Goal: Task Accomplishment & Management: Use online tool/utility

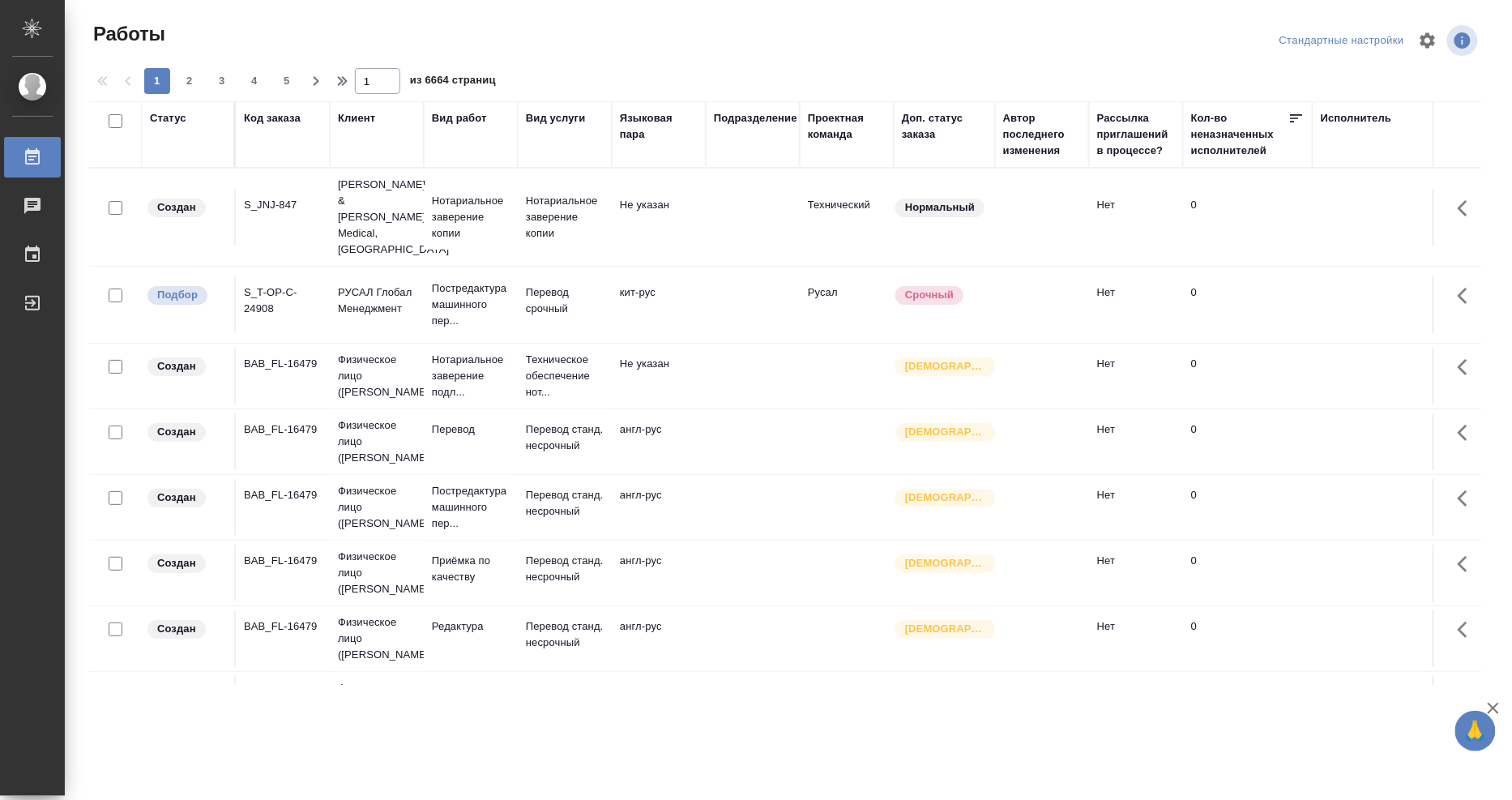
click at [1343, 117] on div "Исполнитель" at bounding box center [1356, 117] width 72 height 16
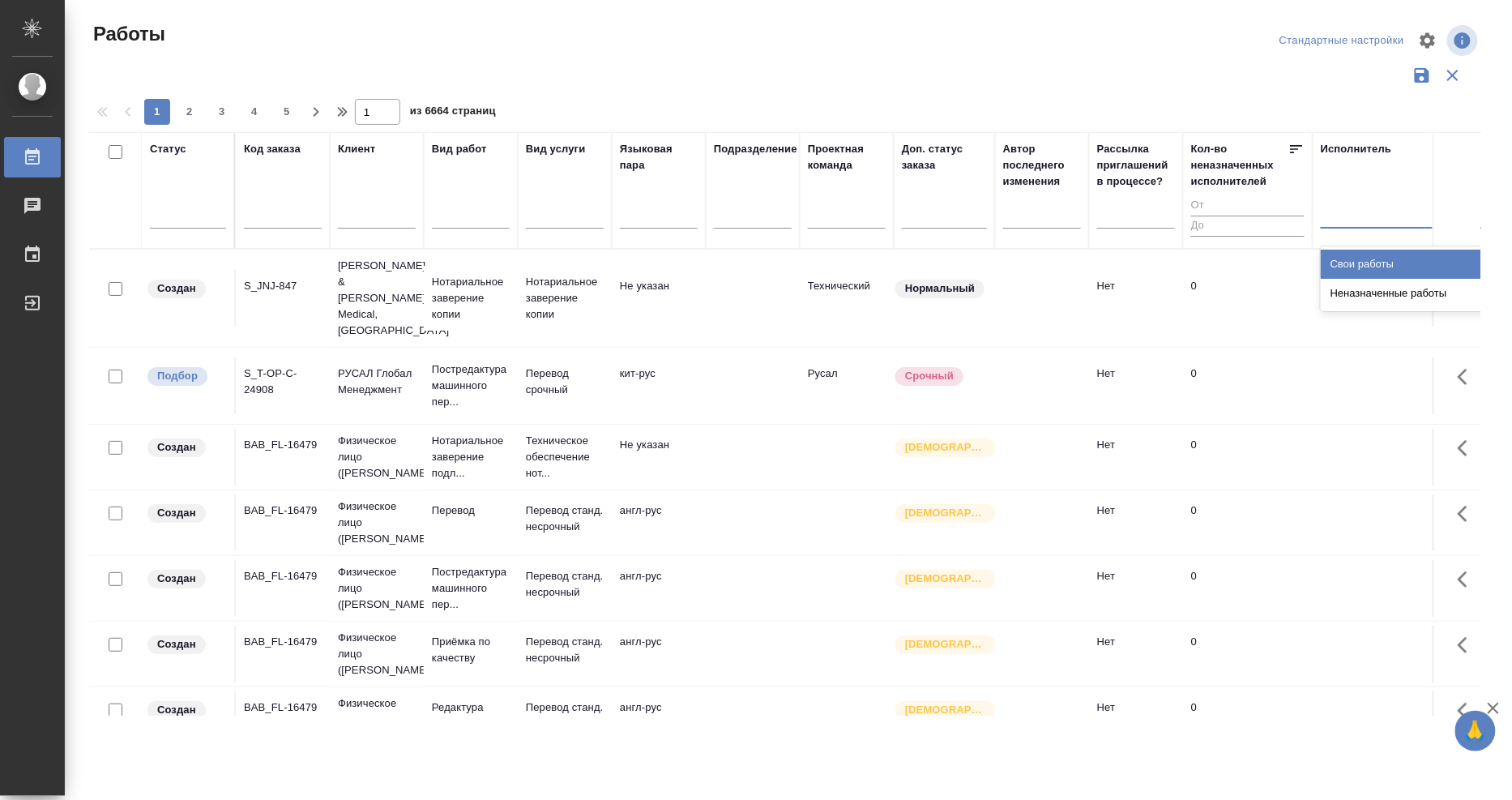
click at [1354, 219] on div at bounding box center [1426, 211] width 211 height 23
click at [1354, 258] on div "Свои работы" at bounding box center [1442, 264] width 243 height 29
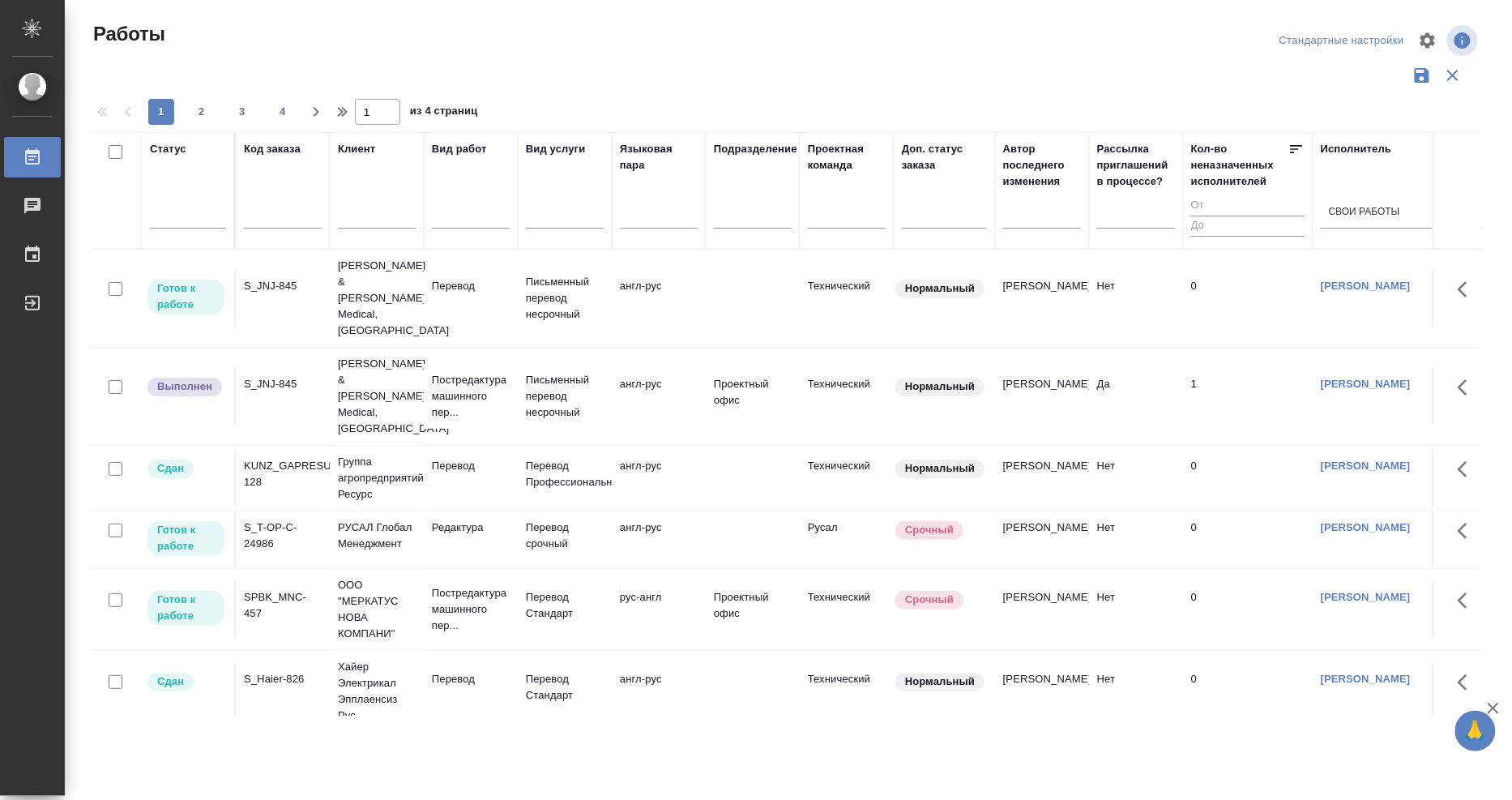
click at [259, 520] on div "S_T-OP-C-24986" at bounding box center [283, 536] width 78 height 33
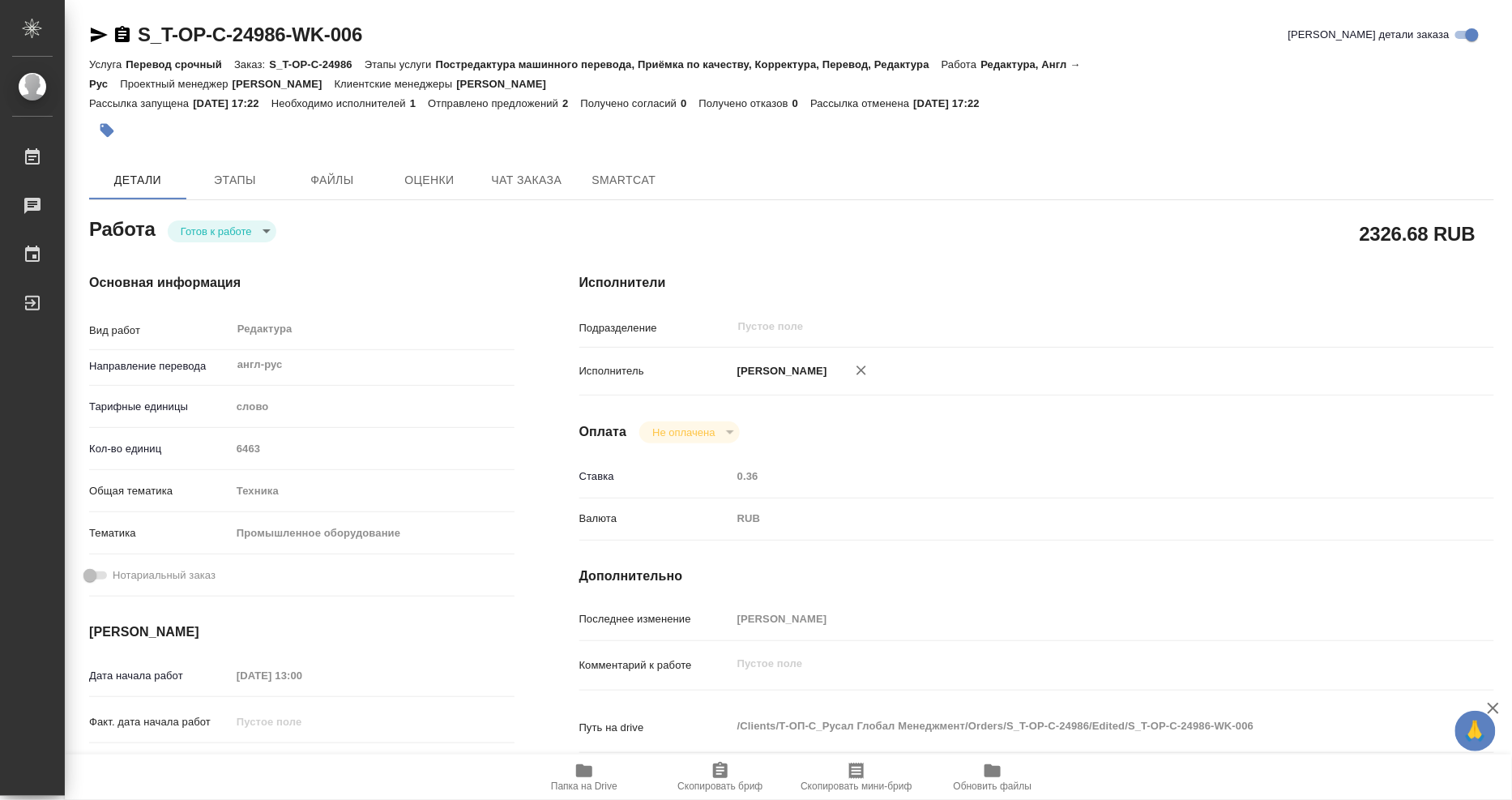
click at [347, 24] on link "S_T-OP-C-24986-WK-006" at bounding box center [250, 34] width 225 height 21
click at [126, 34] on icon "button" at bounding box center [122, 34] width 20 height 20
